Goal: Information Seeking & Learning: Learn about a topic

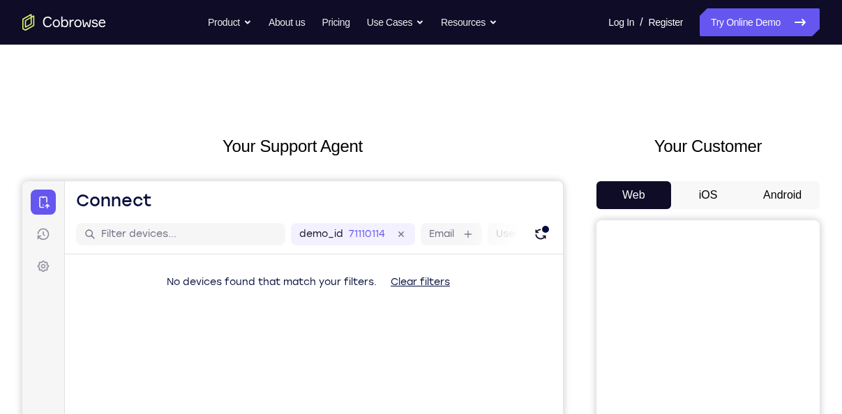
click at [755, 196] on button "Android" at bounding box center [782, 195] width 75 height 28
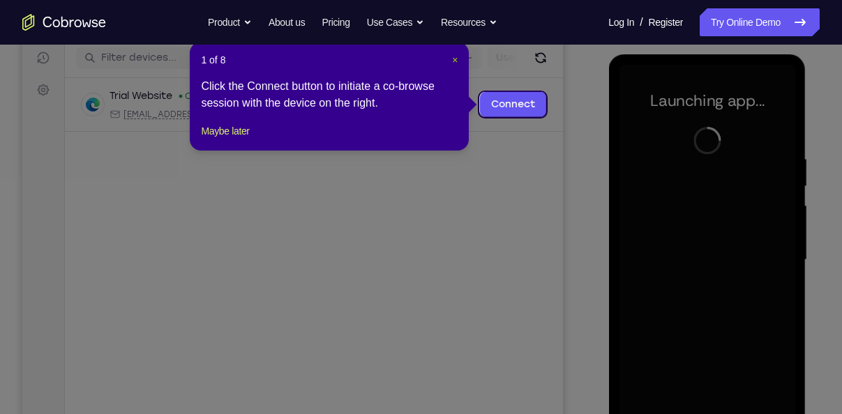
click at [455, 60] on span "×" at bounding box center [455, 59] width 6 height 11
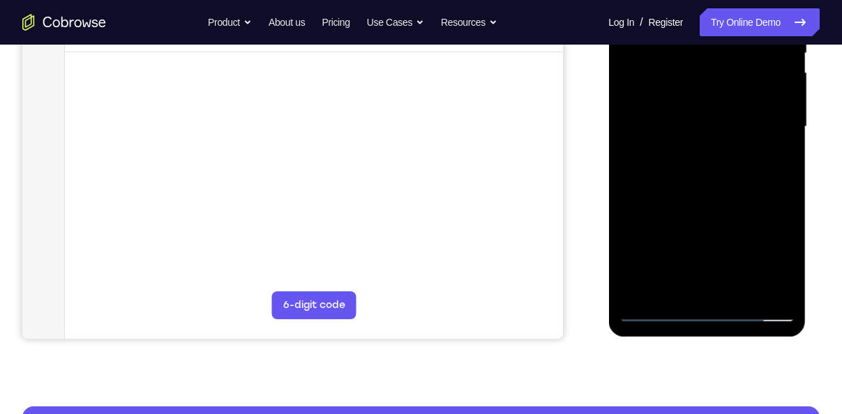
scroll to position [325, 0]
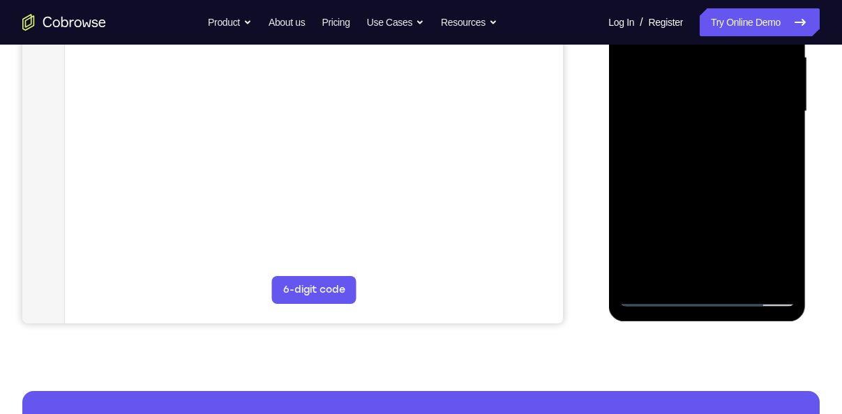
click at [712, 303] on div at bounding box center [707, 111] width 176 height 391
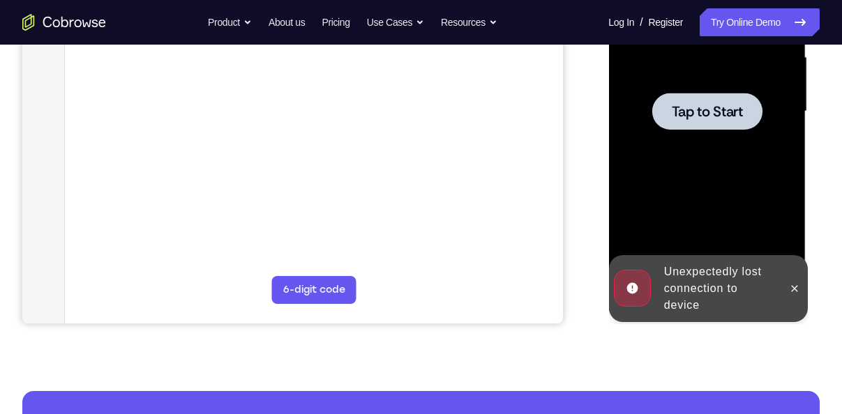
click at [733, 138] on div at bounding box center [707, 111] width 176 height 391
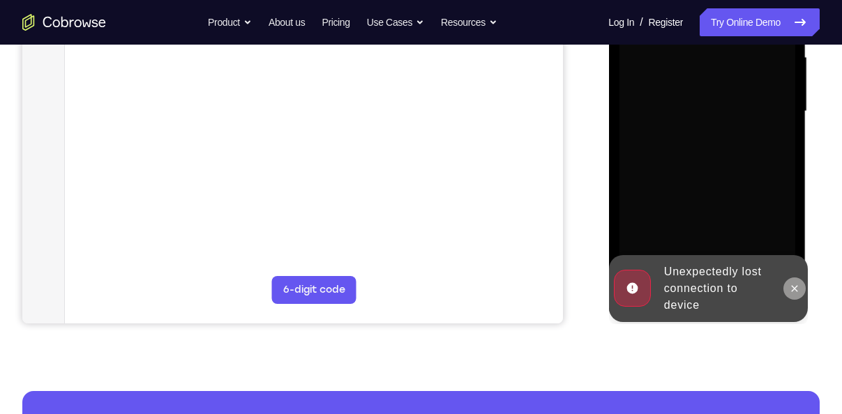
click at [801, 288] on button at bounding box center [794, 289] width 22 height 22
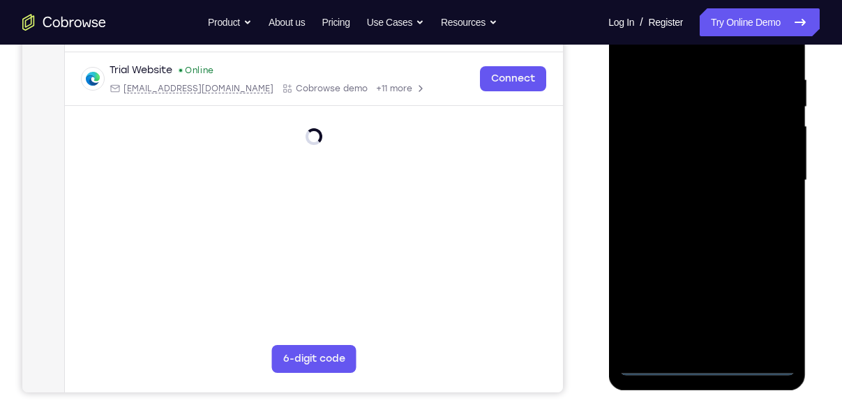
scroll to position [262, 0]
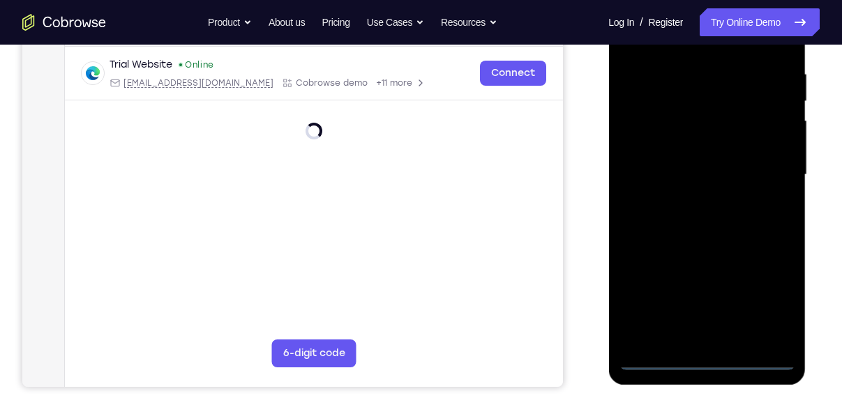
click at [709, 359] on div at bounding box center [707, 175] width 176 height 391
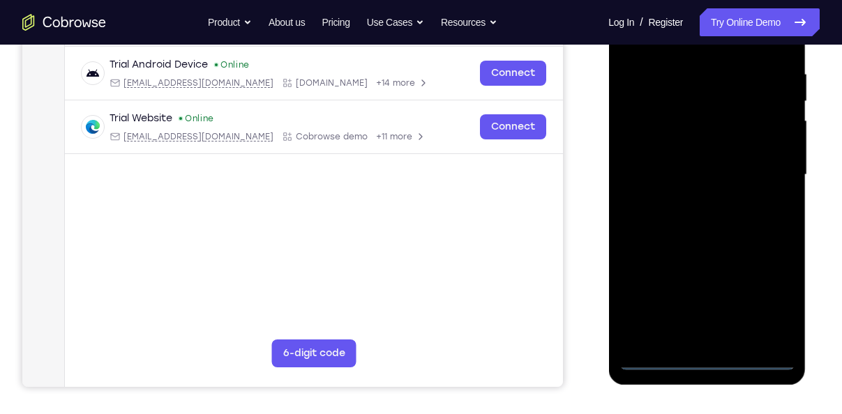
click at [767, 305] on div at bounding box center [707, 175] width 176 height 391
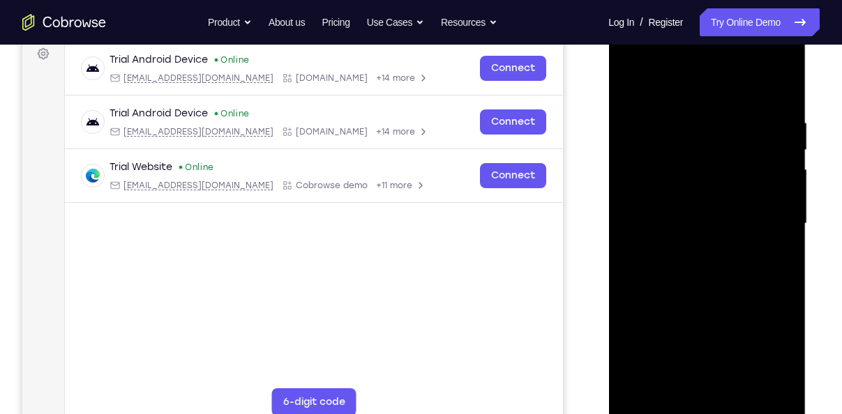
scroll to position [202, 0]
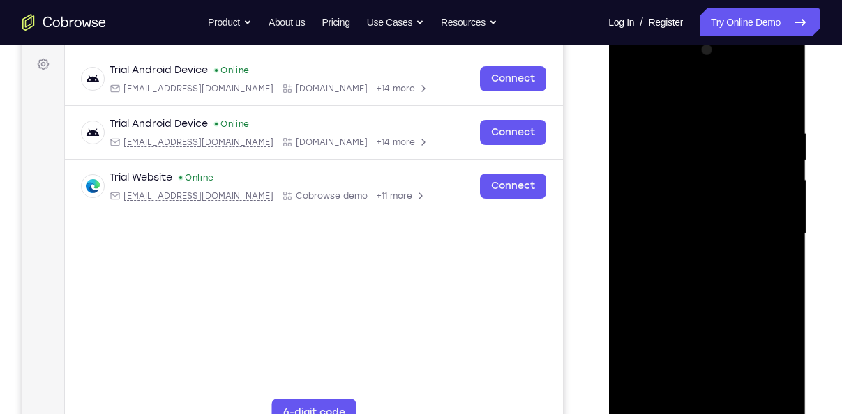
click at [667, 96] on div at bounding box center [707, 234] width 176 height 391
click at [778, 234] on div at bounding box center [707, 234] width 176 height 391
click at [691, 262] on div at bounding box center [707, 234] width 176 height 391
click at [670, 226] on div at bounding box center [707, 234] width 176 height 391
click at [675, 209] on div at bounding box center [707, 234] width 176 height 391
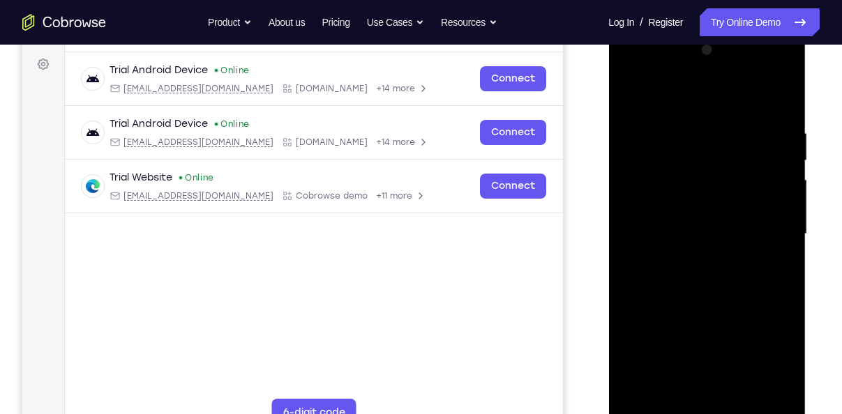
click at [744, 230] on div at bounding box center [707, 234] width 176 height 391
click at [729, 289] on div at bounding box center [707, 234] width 176 height 391
click at [672, 303] on div at bounding box center [707, 234] width 176 height 391
click at [734, 397] on div at bounding box center [707, 234] width 176 height 391
click at [731, 311] on div at bounding box center [707, 234] width 176 height 391
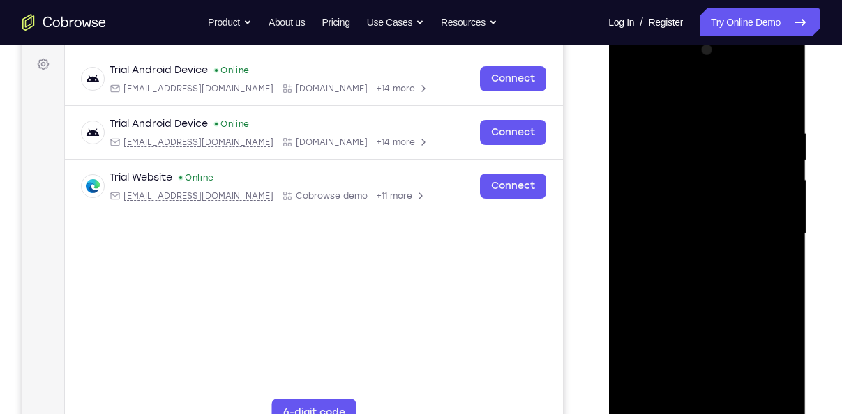
click at [701, 377] on div at bounding box center [707, 234] width 176 height 391
drag, startPoint x: 666, startPoint y: 190, endPoint x: 661, endPoint y: 259, distance: 69.3
click at [661, 259] on div at bounding box center [707, 234] width 176 height 391
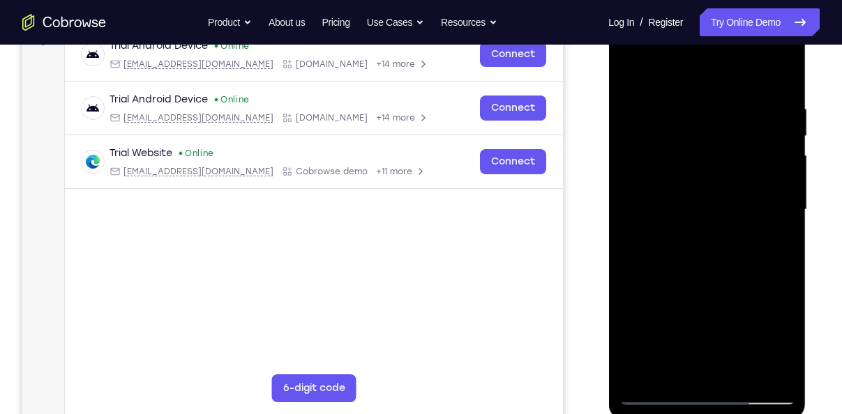
scroll to position [227, 0]
click at [650, 399] on div at bounding box center [707, 209] width 176 height 391
click at [697, 202] on div at bounding box center [707, 209] width 176 height 391
click at [702, 363] on div at bounding box center [707, 209] width 176 height 391
click at [769, 245] on div at bounding box center [707, 209] width 176 height 391
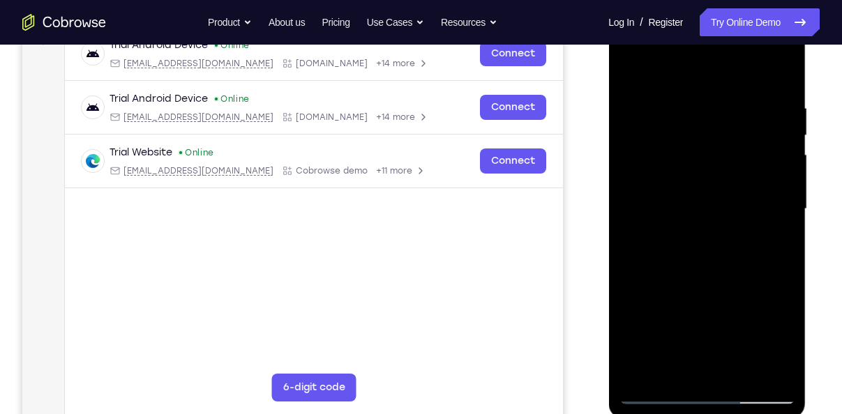
click at [627, 75] on div at bounding box center [707, 209] width 176 height 391
click at [686, 236] on div at bounding box center [707, 209] width 176 height 391
click at [630, 69] on div at bounding box center [707, 209] width 176 height 391
click at [679, 298] on div at bounding box center [707, 209] width 176 height 391
click at [772, 243] on div at bounding box center [707, 209] width 176 height 391
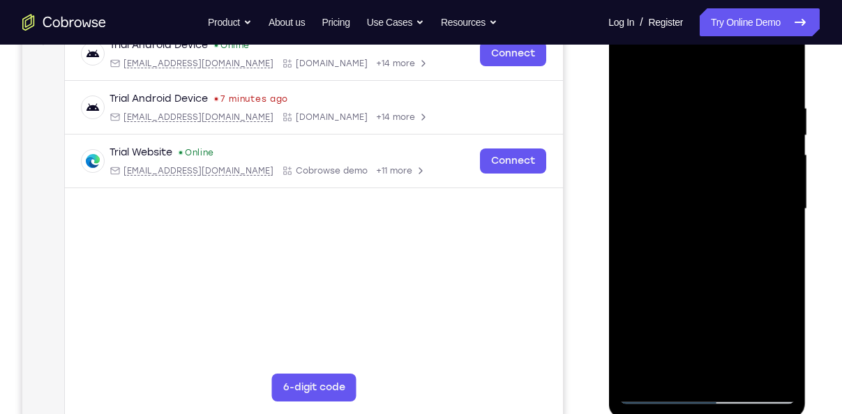
click at [623, 67] on div at bounding box center [707, 209] width 176 height 391
click at [633, 63] on div at bounding box center [707, 209] width 176 height 391
click at [686, 86] on div at bounding box center [707, 209] width 176 height 391
click at [763, 362] on div at bounding box center [707, 209] width 176 height 391
click at [635, 258] on div at bounding box center [707, 209] width 176 height 391
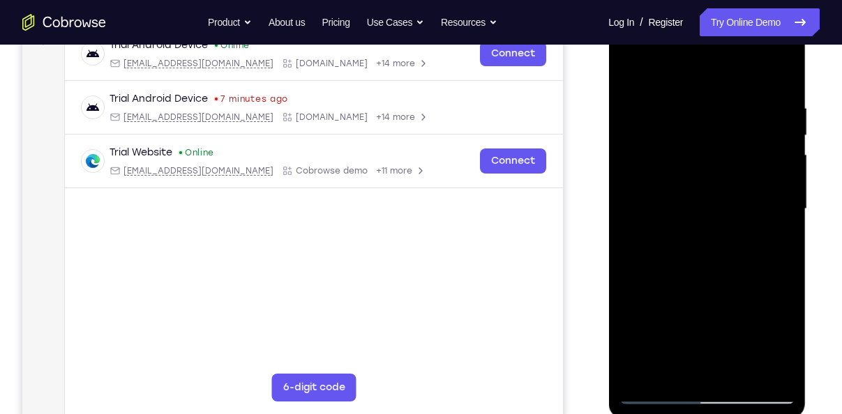
click at [761, 368] on div at bounding box center [707, 209] width 176 height 391
click at [642, 205] on div at bounding box center [707, 209] width 176 height 391
click at [633, 253] on div at bounding box center [707, 209] width 176 height 391
click at [674, 355] on div at bounding box center [707, 209] width 176 height 391
click at [673, 367] on div at bounding box center [707, 209] width 176 height 391
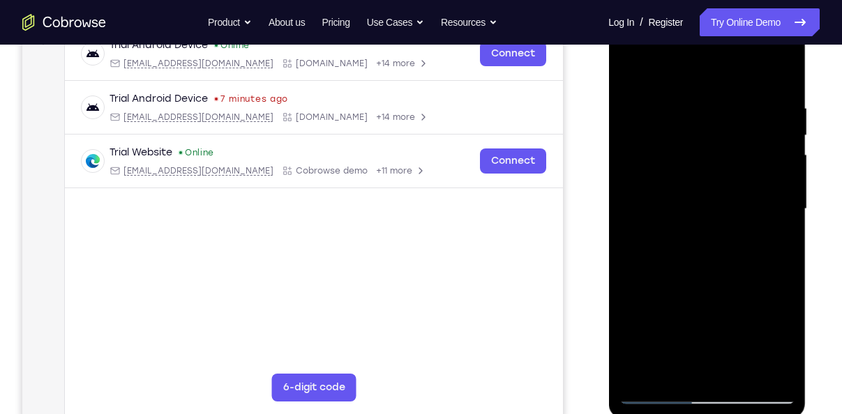
click at [647, 208] on div at bounding box center [707, 209] width 176 height 391
click at [769, 186] on div at bounding box center [707, 209] width 176 height 391
click at [630, 148] on div at bounding box center [707, 209] width 176 height 391
drag, startPoint x: 647, startPoint y: 209, endPoint x: 806, endPoint y: 184, distance: 160.3
click at [806, 184] on div at bounding box center [707, 212] width 199 height 418
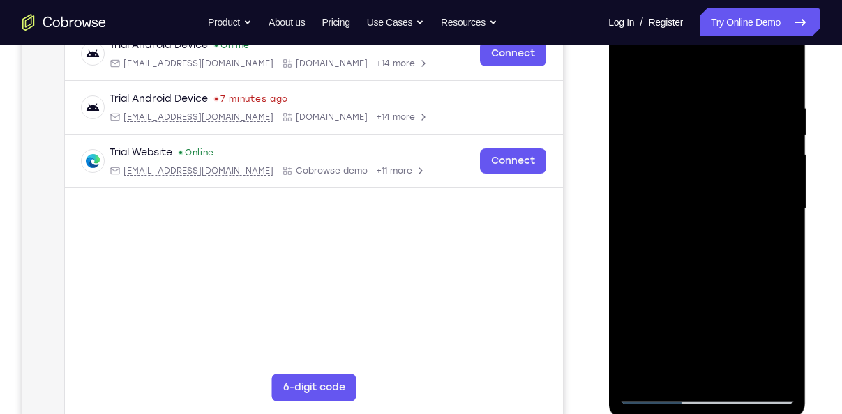
click at [620, 202] on div at bounding box center [707, 209] width 176 height 391
drag, startPoint x: 637, startPoint y: 256, endPoint x: 794, endPoint y: 221, distance: 160.8
click at [794, 221] on div at bounding box center [707, 209] width 176 height 391
click at [633, 211] on div at bounding box center [707, 209] width 176 height 391
click at [673, 371] on div at bounding box center [707, 209] width 176 height 391
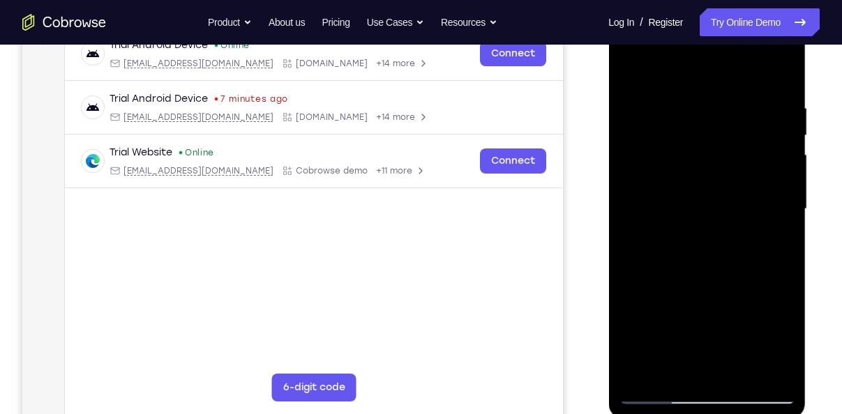
click at [702, 188] on div at bounding box center [707, 209] width 176 height 391
click at [742, 365] on div at bounding box center [707, 209] width 176 height 391
click at [631, 203] on div at bounding box center [707, 209] width 176 height 391
drag, startPoint x: 628, startPoint y: 219, endPoint x: 769, endPoint y: 166, distance: 151.2
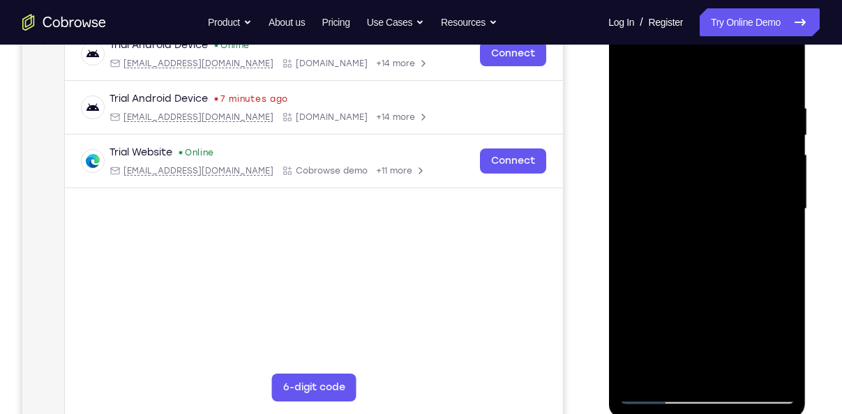
click at [769, 166] on div at bounding box center [707, 209] width 176 height 391
click at [698, 371] on div at bounding box center [707, 209] width 176 height 391
click at [728, 201] on div at bounding box center [707, 209] width 176 height 391
click at [644, 252] on div at bounding box center [707, 209] width 176 height 391
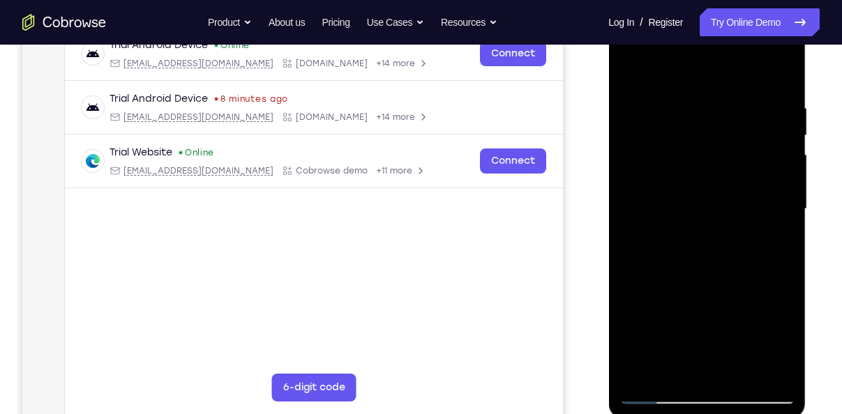
click at [736, 368] on div at bounding box center [707, 209] width 176 height 391
click at [716, 231] on div at bounding box center [707, 209] width 176 height 391
click at [734, 372] on div at bounding box center [707, 209] width 176 height 391
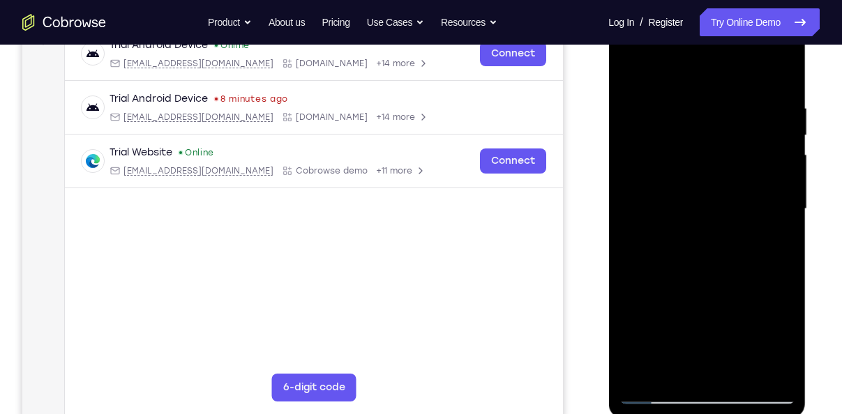
click at [734, 372] on div at bounding box center [707, 209] width 176 height 391
click at [780, 77] on div at bounding box center [707, 209] width 176 height 391
click at [777, 72] on div at bounding box center [707, 209] width 176 height 391
click at [779, 76] on div at bounding box center [707, 209] width 176 height 391
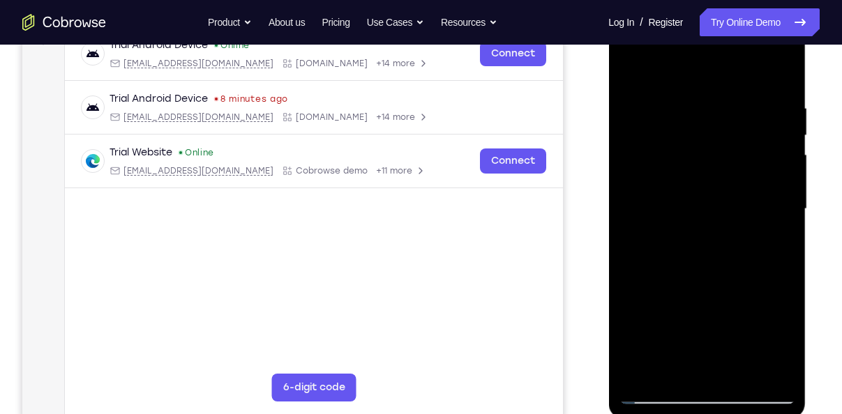
click at [661, 395] on div at bounding box center [707, 209] width 176 height 391
click at [739, 371] on div at bounding box center [707, 209] width 176 height 391
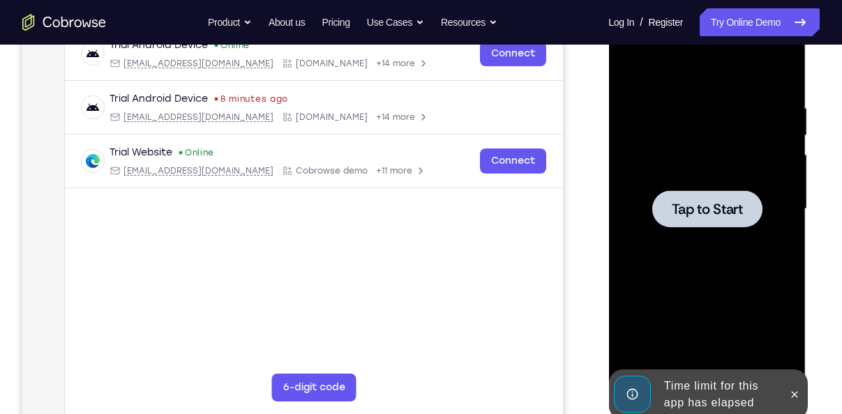
click at [704, 230] on div at bounding box center [707, 209] width 176 height 391
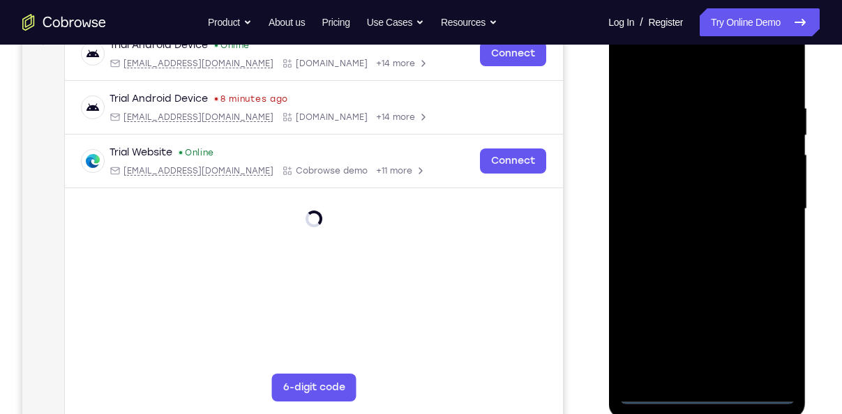
click at [698, 391] on div at bounding box center [707, 209] width 176 height 391
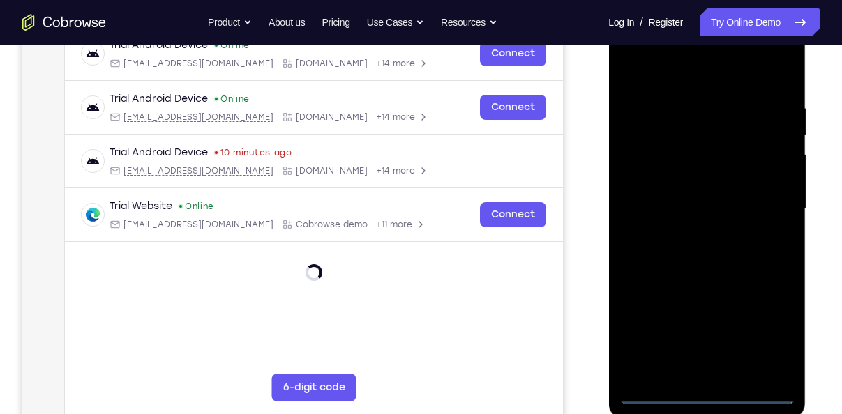
click at [775, 339] on div at bounding box center [707, 209] width 176 height 391
click at [685, 75] on div at bounding box center [707, 209] width 176 height 391
click at [768, 203] on div at bounding box center [707, 209] width 176 height 391
click at [690, 237] on div at bounding box center [707, 209] width 176 height 391
click at [695, 193] on div at bounding box center [707, 209] width 176 height 391
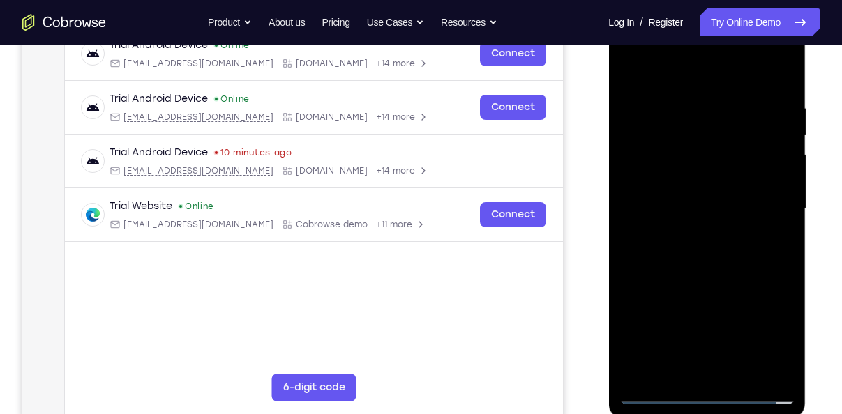
click at [678, 199] on div at bounding box center [707, 209] width 176 height 391
click at [681, 179] on div at bounding box center [707, 209] width 176 height 391
click at [703, 211] on div at bounding box center [707, 209] width 176 height 391
click at [715, 268] on div at bounding box center [707, 209] width 176 height 391
click at [744, 374] on div at bounding box center [707, 209] width 176 height 391
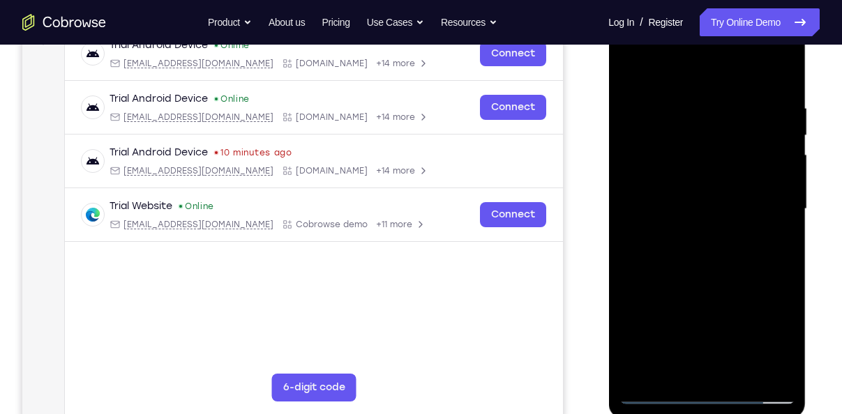
click at [711, 285] on div at bounding box center [707, 209] width 176 height 391
drag, startPoint x: 748, startPoint y: 141, endPoint x: 648, endPoint y: 144, distance: 100.5
click at [648, 144] on div at bounding box center [707, 209] width 176 height 391
drag, startPoint x: 758, startPoint y: 144, endPoint x: 652, endPoint y: 156, distance: 106.8
click at [652, 156] on div at bounding box center [707, 209] width 176 height 391
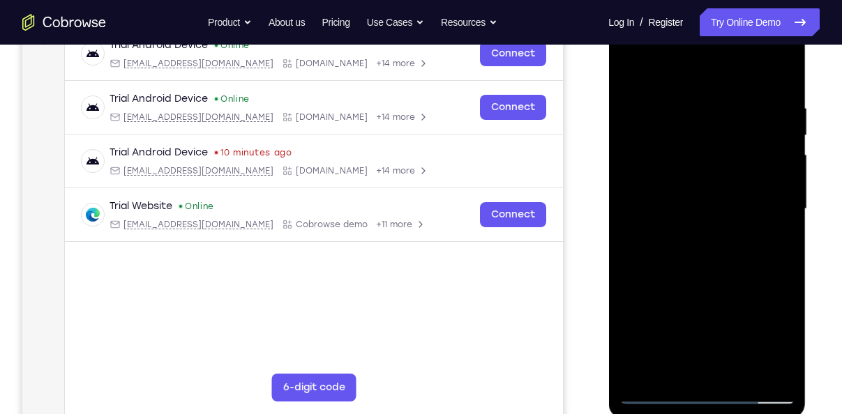
drag, startPoint x: 666, startPoint y: 146, endPoint x: 854, endPoint y: 117, distance: 190.6
click at [807, 117] on html "Online web based iOS Simulators and Android Emulators. Run iPhone, iPad, Mobile…" at bounding box center [707, 212] width 199 height 418
click at [661, 394] on div at bounding box center [707, 209] width 176 height 391
click at [686, 104] on div at bounding box center [707, 209] width 176 height 391
drag, startPoint x: 691, startPoint y: 80, endPoint x: 712, endPoint y: 36, distance: 48.7
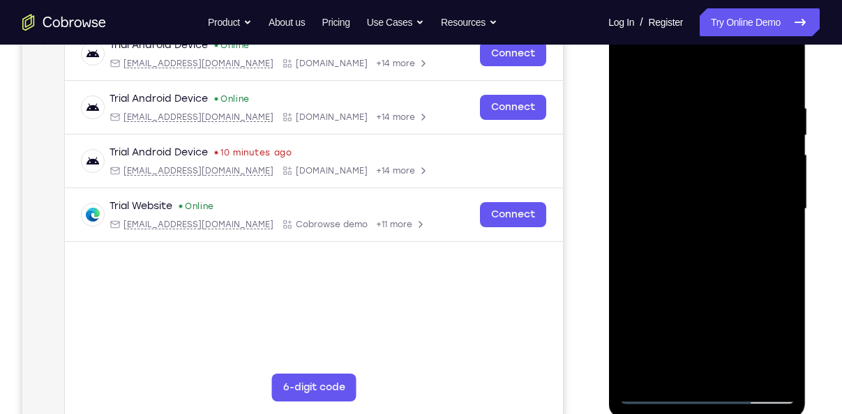
click at [712, 36] on div at bounding box center [707, 209] width 176 height 391
click at [699, 300] on div at bounding box center [707, 209] width 176 height 391
drag, startPoint x: 691, startPoint y: 70, endPoint x: 746, endPoint y: -52, distance: 133.6
click at [746, 3] on html "Online web based iOS Simulators and Android Emulators. Run iPhone, iPad, Mobile…" at bounding box center [707, 212] width 199 height 418
drag, startPoint x: 630, startPoint y: 164, endPoint x: 854, endPoint y: 150, distance: 225.0
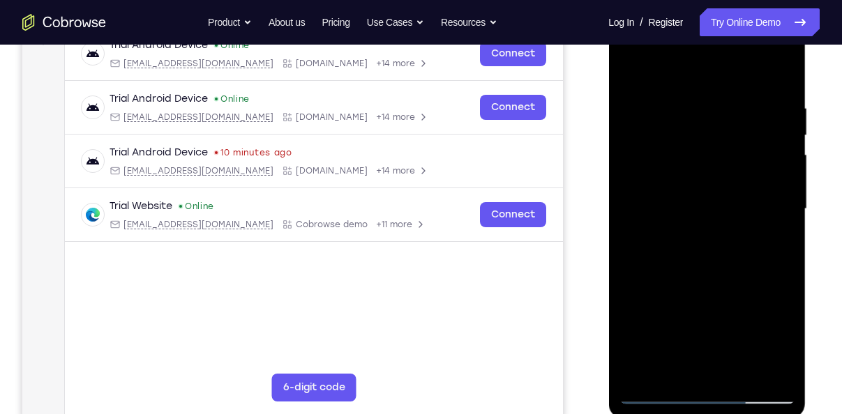
click at [807, 150] on html "Online web based iOS Simulators and Android Emulators. Run iPhone, iPad, Mobile…" at bounding box center [707, 212] width 199 height 418
drag, startPoint x: 658, startPoint y: 120, endPoint x: 854, endPoint y: 133, distance: 197.1
click at [807, 133] on html "Online web based iOS Simulators and Android Emulators. Run iPhone, iPad, Mobile…" at bounding box center [707, 212] width 199 height 418
click at [777, 188] on div at bounding box center [707, 209] width 176 height 391
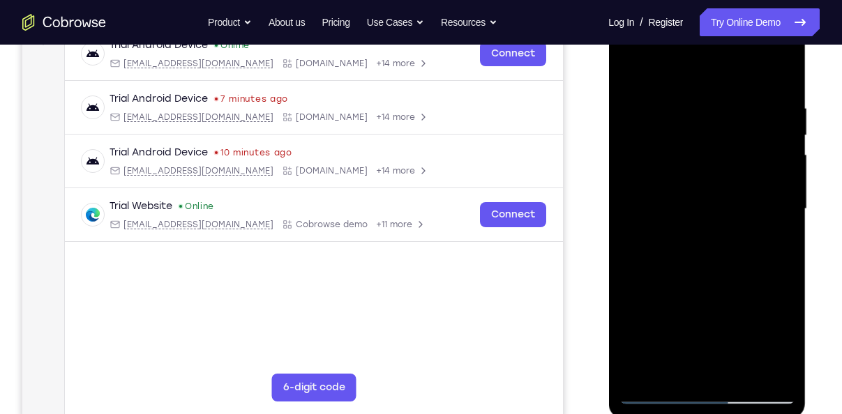
click at [777, 188] on div at bounding box center [707, 209] width 176 height 391
drag, startPoint x: 772, startPoint y: 181, endPoint x: 1069, endPoint y: 222, distance: 300.0
click at [608, 172] on html "Online web based iOS Simulators and Android Emulators. Run iPhone, iPad, Mobile…" at bounding box center [707, 212] width 199 height 418
click at [785, 183] on div at bounding box center [707, 209] width 176 height 391
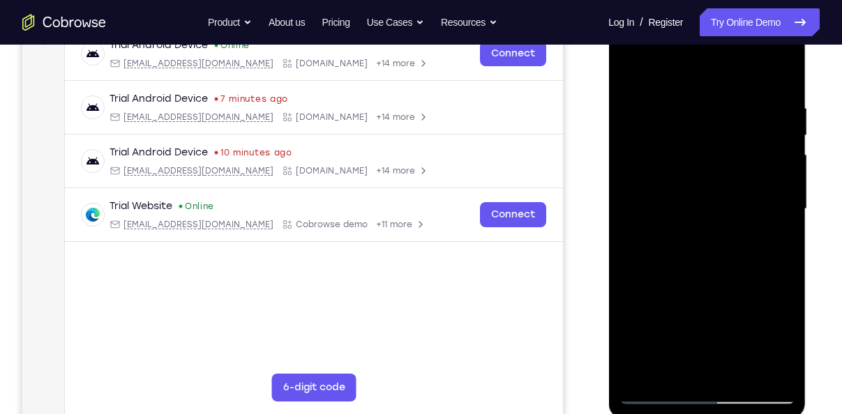
click at [785, 183] on div at bounding box center [707, 209] width 176 height 391
click at [781, 73] on div at bounding box center [707, 209] width 176 height 391
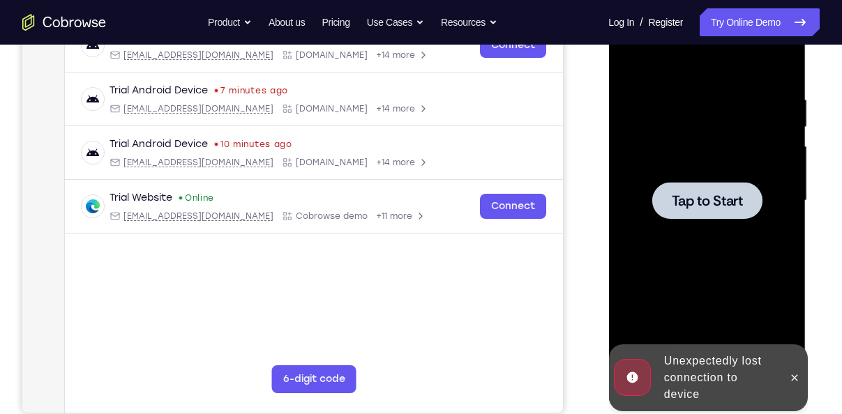
scroll to position [234, 0]
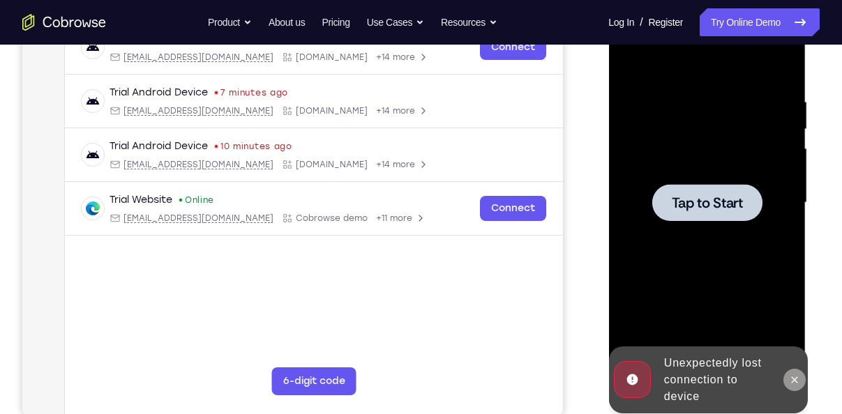
click at [794, 382] on icon at bounding box center [793, 380] width 11 height 11
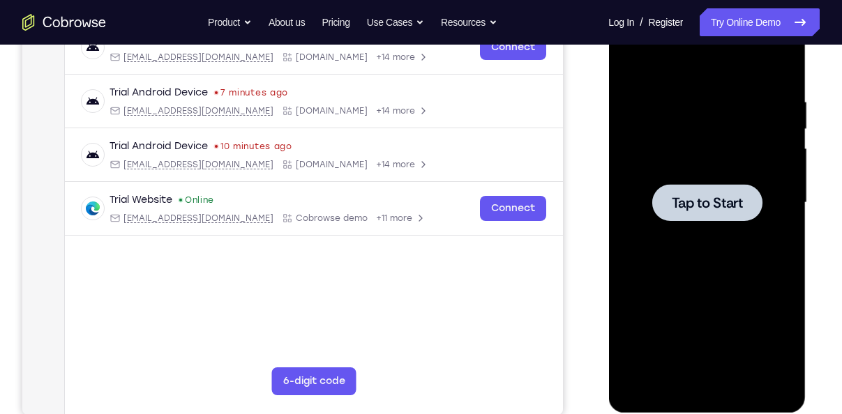
click at [732, 213] on div at bounding box center [706, 202] width 110 height 37
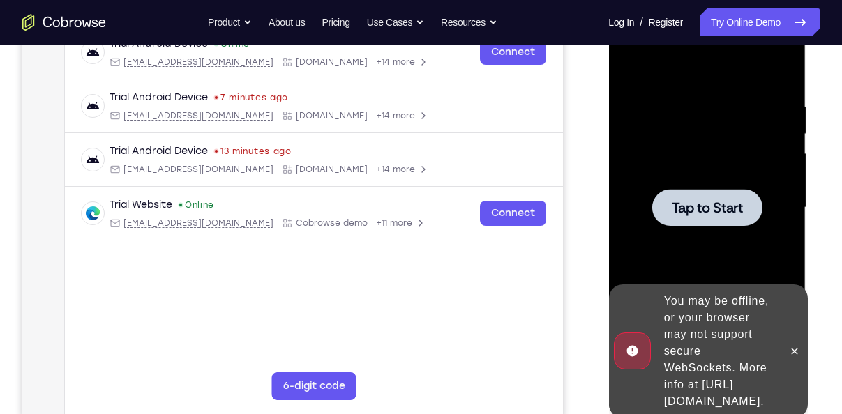
scroll to position [232, 0]
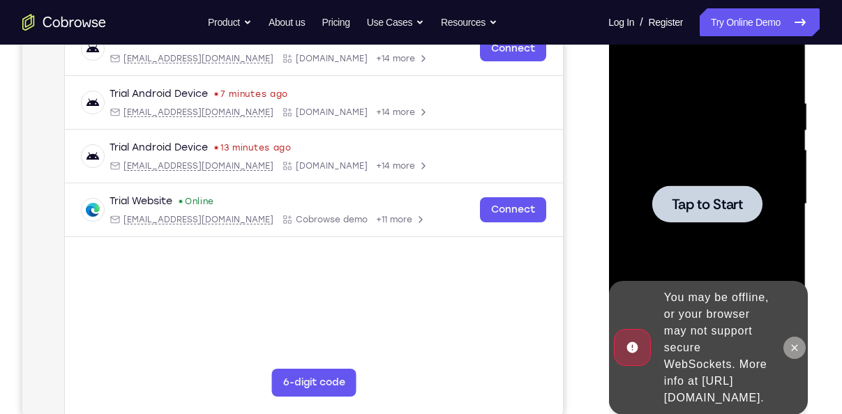
click at [787, 341] on button at bounding box center [794, 348] width 22 height 22
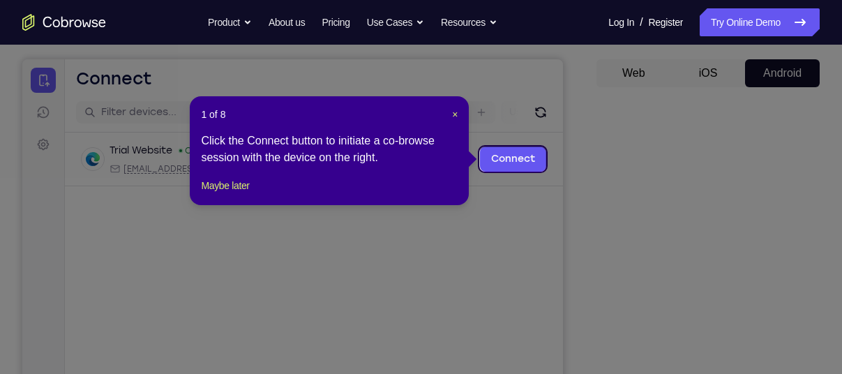
scroll to position [121, 0]
click at [453, 113] on span "×" at bounding box center [455, 115] width 6 height 11
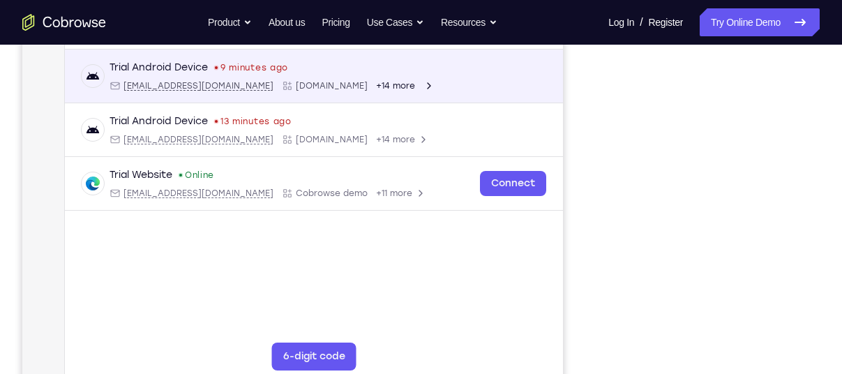
scroll to position [259, 0]
